Goal: Navigation & Orientation: Find specific page/section

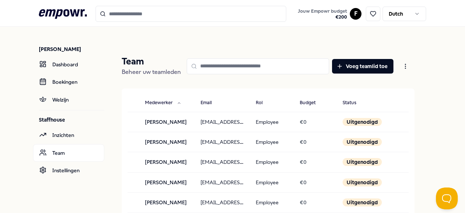
scroll to position [828, 0]
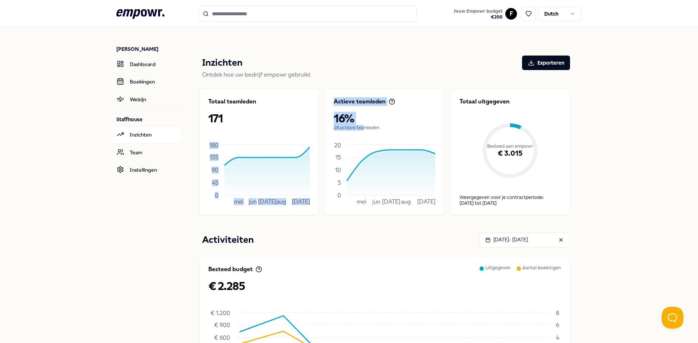
drag, startPoint x: 359, startPoint y: 128, endPoint x: 319, endPoint y: 123, distance: 41.0
click at [313, 125] on div "Totaal teamleden 171 mei jun jul aug 05 sep 0 45 90 135 180 Actieve teamleden 1…" at bounding box center [384, 151] width 371 height 127
drag, startPoint x: 417, startPoint y: 226, endPoint x: 337, endPoint y: 190, distance: 88.3
click at [410, 225] on div "Inzichten Exporteren Ontdek hoe uw bedrijf empowr gebruikt Totaal teamleden 171…" at bounding box center [385, 286] width 394 height 484
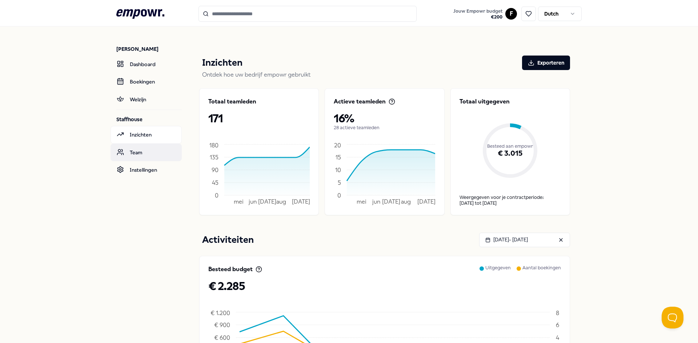
click at [133, 152] on link "Team" at bounding box center [145, 152] width 71 height 17
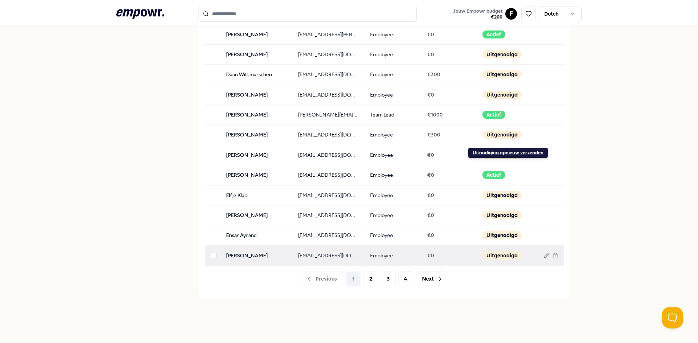
scroll to position [703, 0]
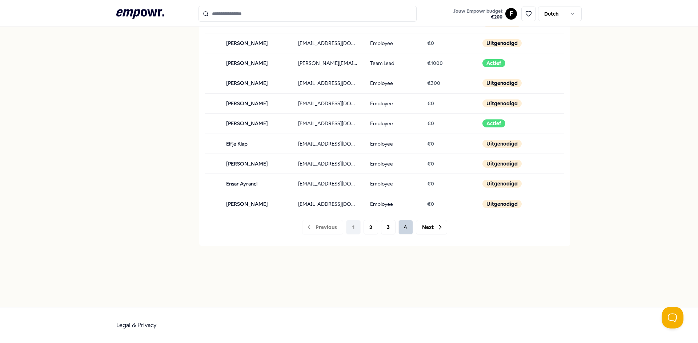
click at [405, 230] on button "4" at bounding box center [405, 227] width 15 height 15
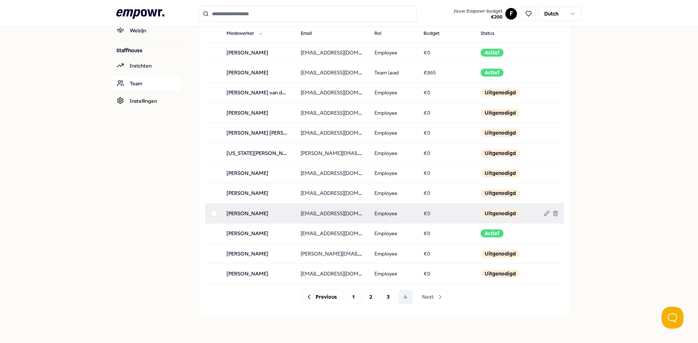
scroll to position [66, 0]
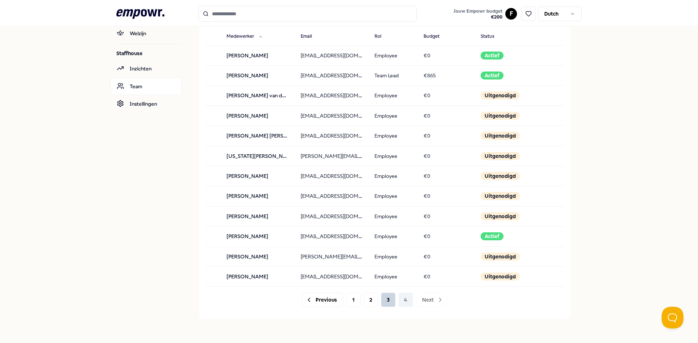
click at [383, 305] on button "3" at bounding box center [388, 300] width 15 height 15
